Goal: Use online tool/utility: Utilize a website feature to perform a specific function

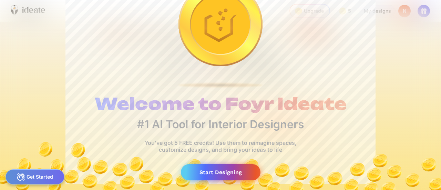
click at [246, 170] on div "Start Designing" at bounding box center [221, 172] width 80 height 16
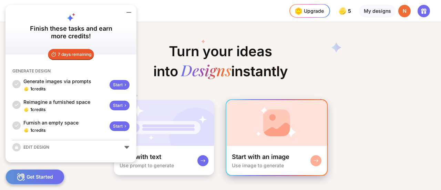
click at [277, 136] on img at bounding box center [276, 123] width 101 height 46
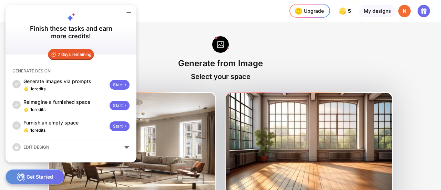
click at [130, 9] on icon at bounding box center [129, 12] width 8 height 8
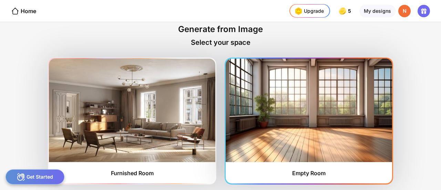
click at [265, 132] on img at bounding box center [309, 110] width 166 height 103
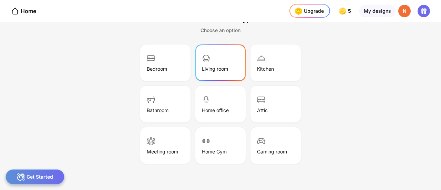
click at [205, 67] on div "Living room" at bounding box center [215, 69] width 26 height 6
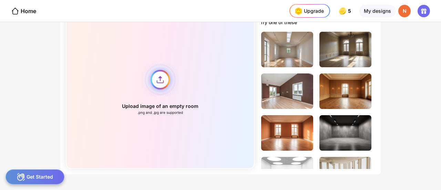
click at [160, 77] on div "Upload image of an empty room .png and .jpg are supported" at bounding box center [160, 89] width 189 height 160
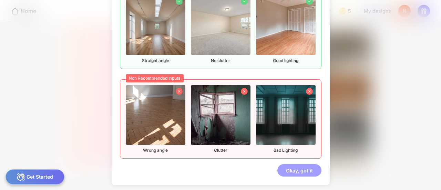
click at [304, 171] on div "Okay, got it" at bounding box center [299, 170] width 44 height 12
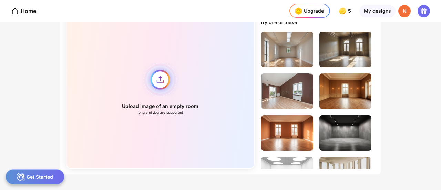
click at [158, 84] on div "Upload image of an empty room .png and .jpg are supported" at bounding box center [160, 89] width 189 height 160
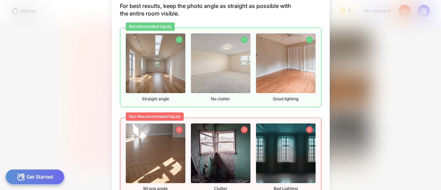
scroll to position [38, 0]
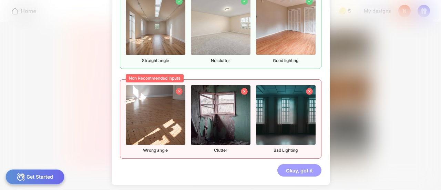
click at [301, 168] on div "Okay, got it" at bounding box center [299, 170] width 44 height 12
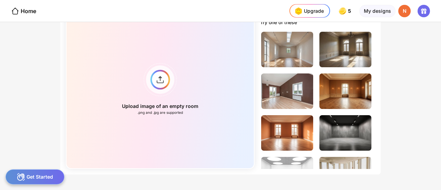
scroll to position [24, 0]
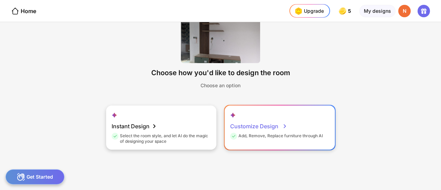
click at [236, 122] on div "Customize Design" at bounding box center [258, 126] width 57 height 14
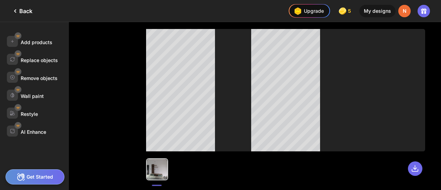
click at [244, 64] on div at bounding box center [285, 90] width 279 height 122
click at [35, 129] on div "AI Enhance" at bounding box center [33, 132] width 25 height 6
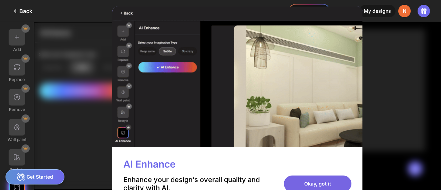
click at [295, 180] on div "Okay, got it" at bounding box center [317, 183] width 67 height 17
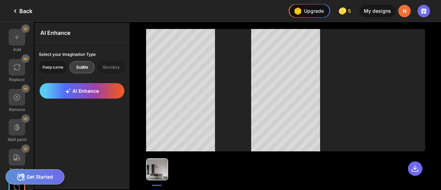
click at [70, 65] on div "Keep same" at bounding box center [82, 67] width 25 height 12
click at [97, 64] on div "Subtle" at bounding box center [111, 67] width 28 height 12
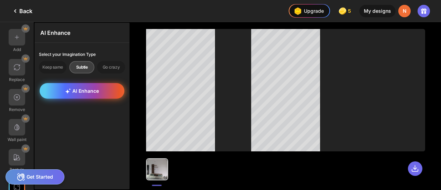
click at [91, 85] on div "AI Enhance" at bounding box center [82, 90] width 85 height 15
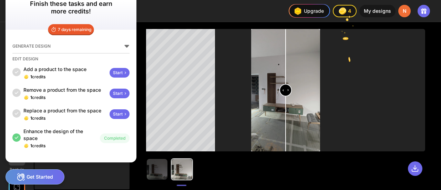
click at [177, 172] on div at bounding box center [181, 169] width 21 height 21
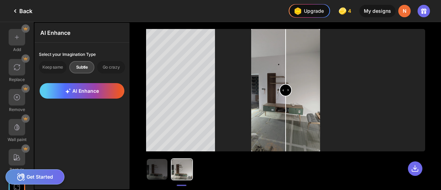
click at [177, 172] on div at bounding box center [181, 169] width 21 height 21
click at [290, 91] on input "range" at bounding box center [285, 91] width 67 height 122
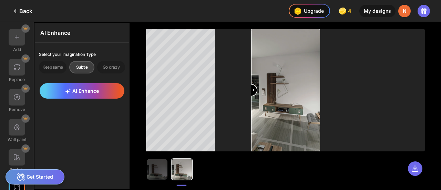
drag, startPoint x: 289, startPoint y: 91, endPoint x: 249, endPoint y: 97, distance: 40.0
click at [252, 97] on input "range" at bounding box center [285, 91] width 67 height 122
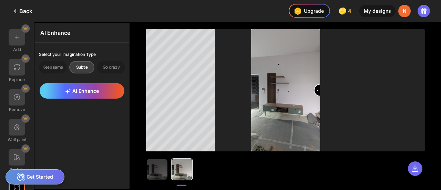
type input "*"
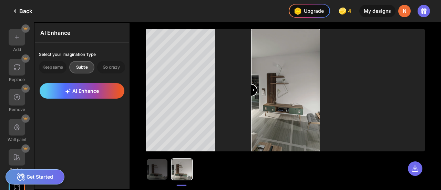
drag, startPoint x: 257, startPoint y: 92, endPoint x: 248, endPoint y: 89, distance: 9.1
click at [252, 89] on input "range" at bounding box center [285, 91] width 67 height 122
click at [118, 64] on div "Go crazy" at bounding box center [111, 67] width 28 height 12
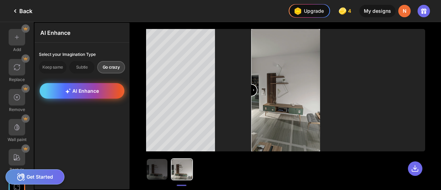
click at [107, 86] on div "AI Enhance" at bounding box center [82, 90] width 85 height 15
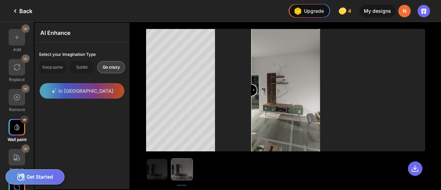
scroll to position [15, 0]
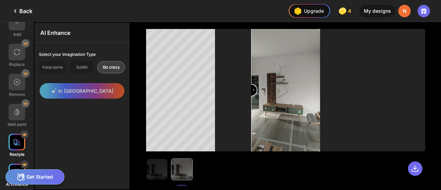
click at [18, 140] on img at bounding box center [16, 141] width 7 height 7
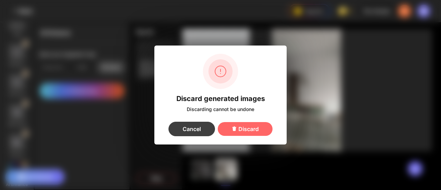
click at [203, 129] on div "Cancel" at bounding box center [191, 129] width 46 height 14
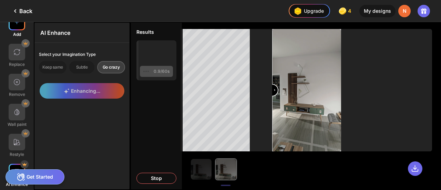
click at [23, 23] on div at bounding box center [17, 22] width 17 height 17
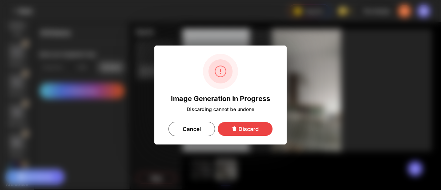
click at [228, 129] on div "Discard" at bounding box center [245, 129] width 55 height 14
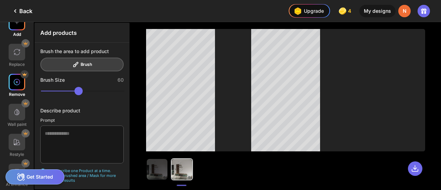
scroll to position [0, 0]
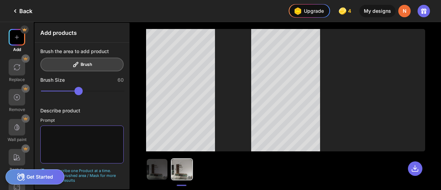
click at [71, 135] on textarea at bounding box center [81, 144] width 83 height 38
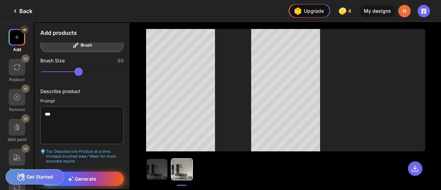
click at [93, 179] on div "Generate" at bounding box center [81, 178] width 83 height 14
click at [69, 116] on textarea "**" at bounding box center [81, 125] width 83 height 38
type textarea "**********"
click at [78, 176] on span "Generate" at bounding box center [82, 179] width 28 height 6
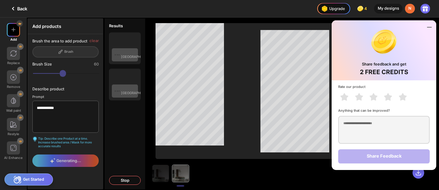
click at [429, 27] on icon at bounding box center [430, 27] width 4 height 0
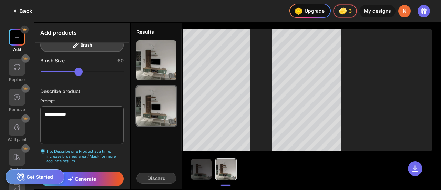
click at [223, 166] on div at bounding box center [226, 169] width 21 height 21
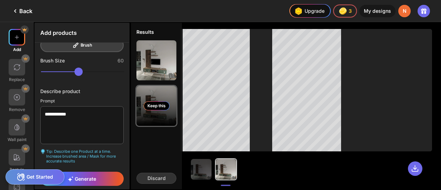
click at [168, 119] on div "Keep this" at bounding box center [156, 106] width 40 height 40
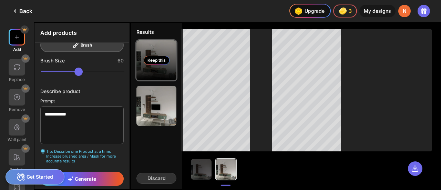
click at [156, 70] on div "Keep this" at bounding box center [156, 60] width 40 height 40
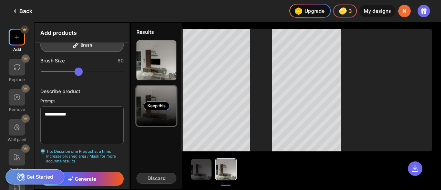
click at [157, 100] on div "Keep this" at bounding box center [156, 106] width 40 height 40
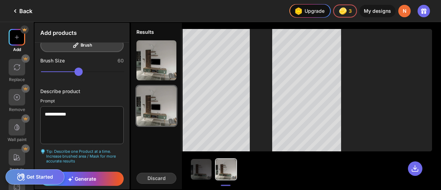
scroll to position [0, 0]
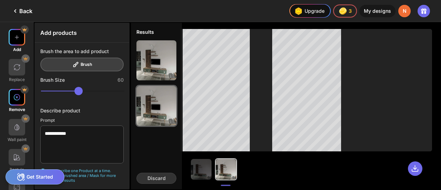
click at [21, 94] on div at bounding box center [17, 97] width 17 height 17
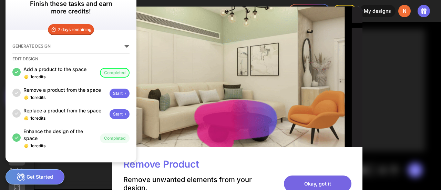
click at [308, 183] on div "Okay, got it" at bounding box center [317, 183] width 67 height 17
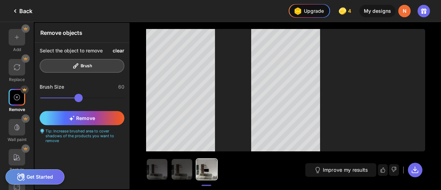
click at [119, 48] on div "clear" at bounding box center [119, 51] width 12 height 6
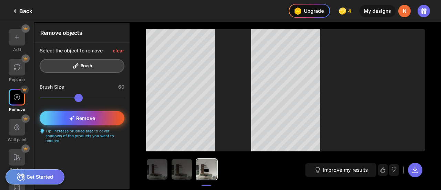
click at [109, 118] on div "Remove" at bounding box center [82, 118] width 85 height 14
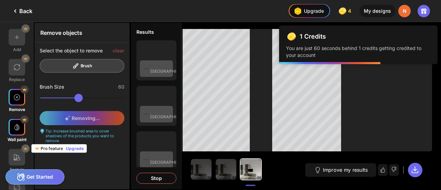
scroll to position [15, 0]
